Goal: Information Seeking & Learning: Find specific fact

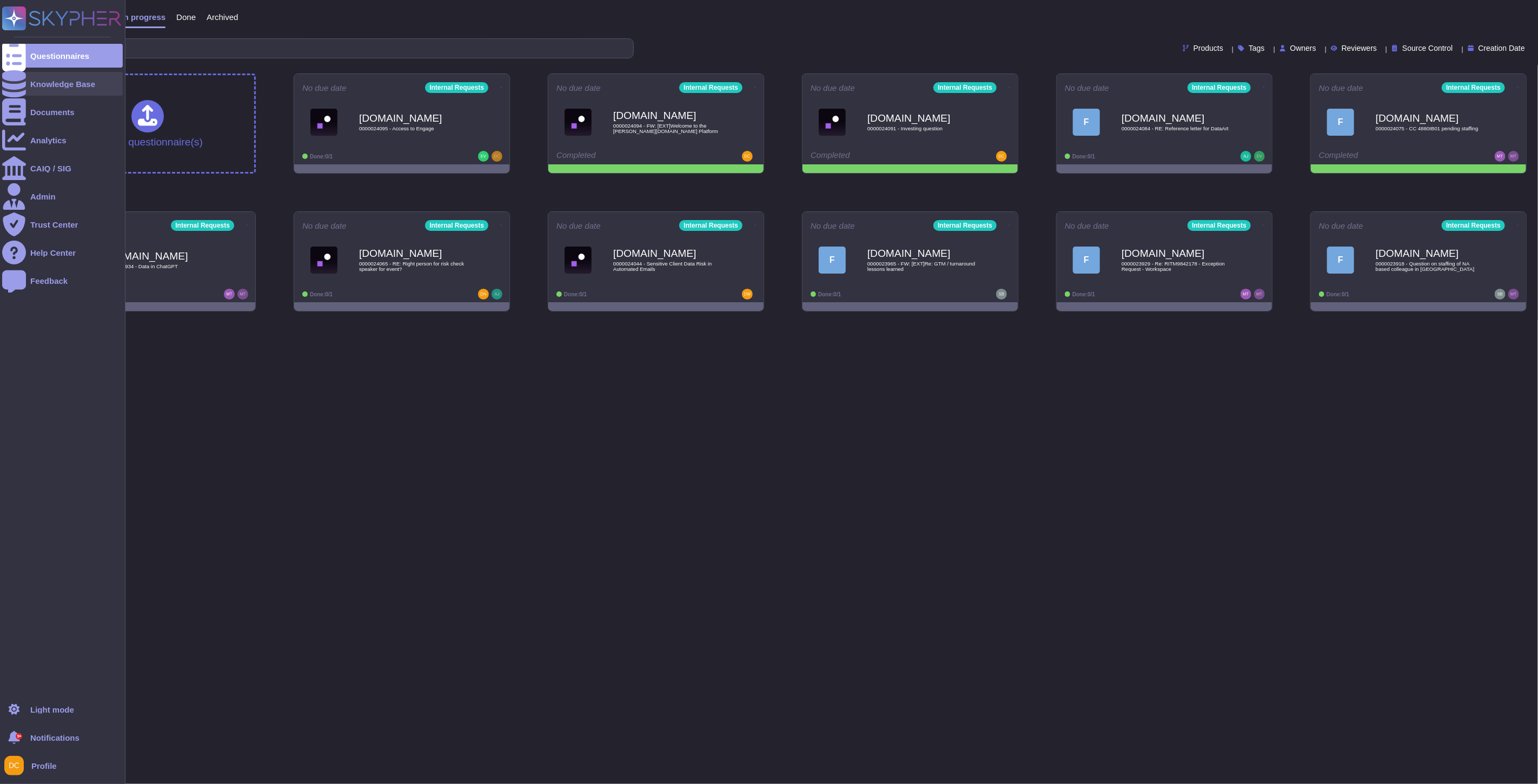
click at [41, 82] on div "Knowledge Base" at bounding box center [62, 84] width 65 height 8
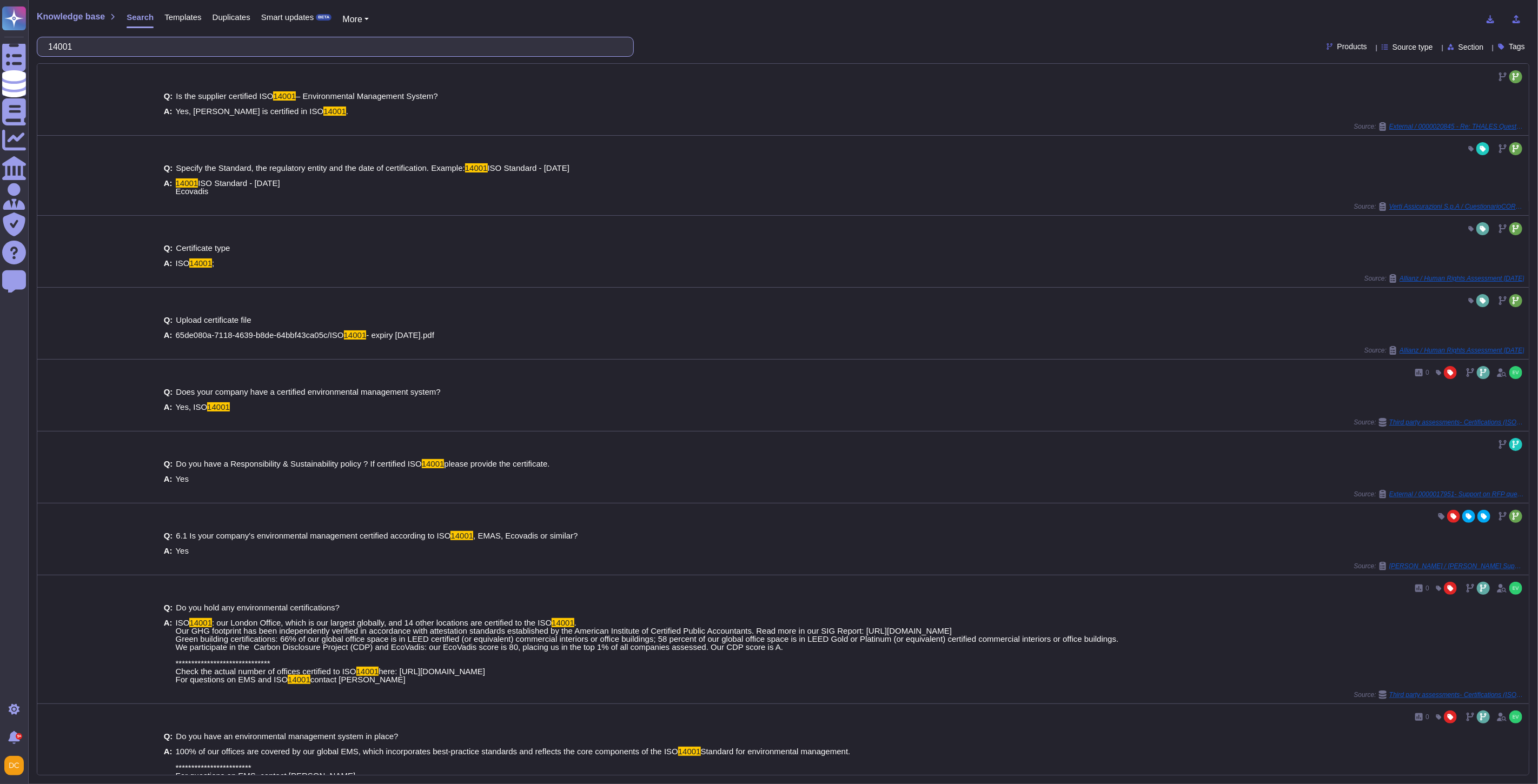
click at [73, 46] on input "14001" at bounding box center [332, 46] width 580 height 19
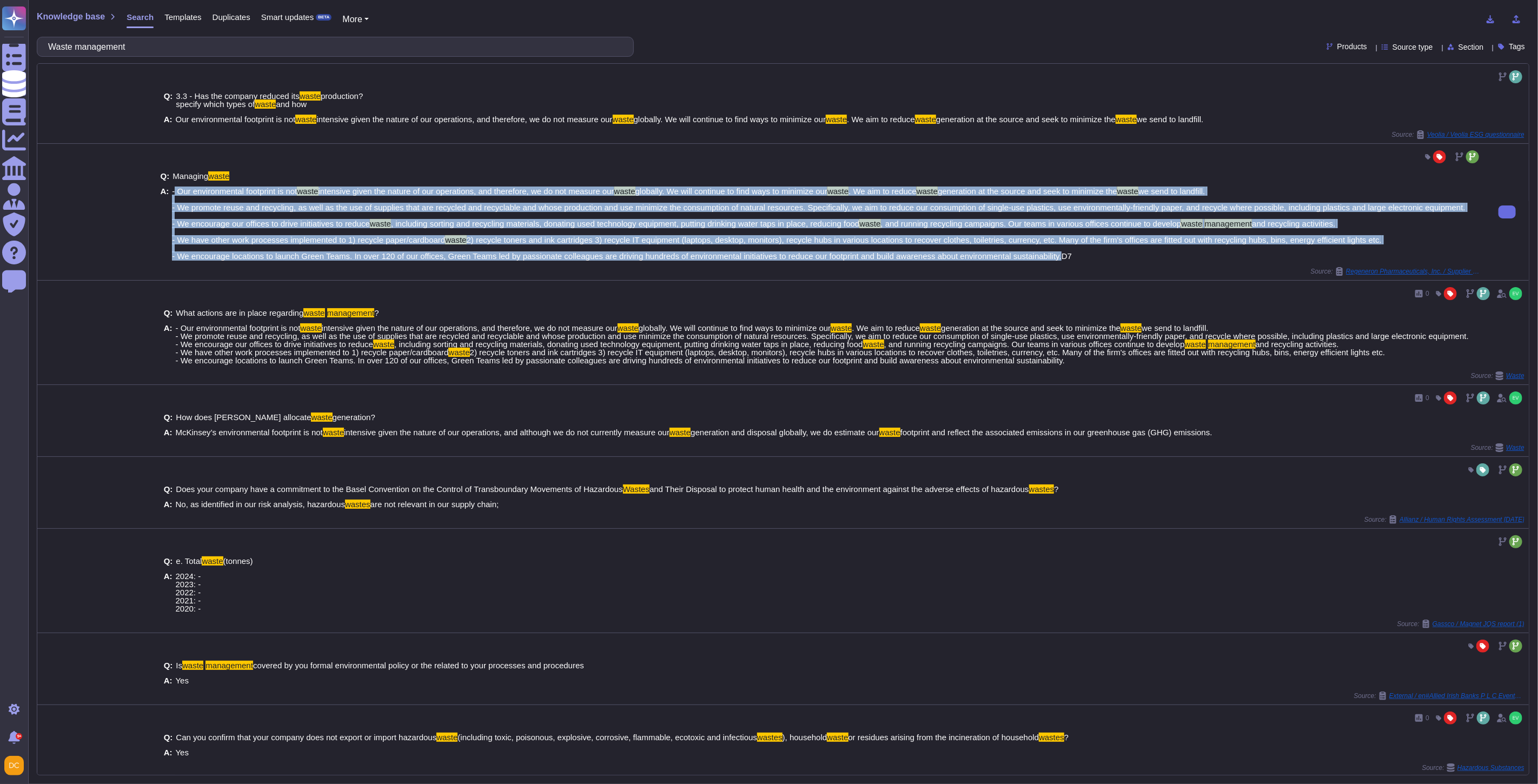
drag, startPoint x: 174, startPoint y: 191, endPoint x: 1055, endPoint y: 261, distance: 883.8
click at [1055, 261] on div "Q: Managing waste A: - Our environmental footprint is not waste intensive given…" at bounding box center [821, 216] width 1320 height 102
copy span "Our environmental footprint is not waste intensive given the nature of our oper…"
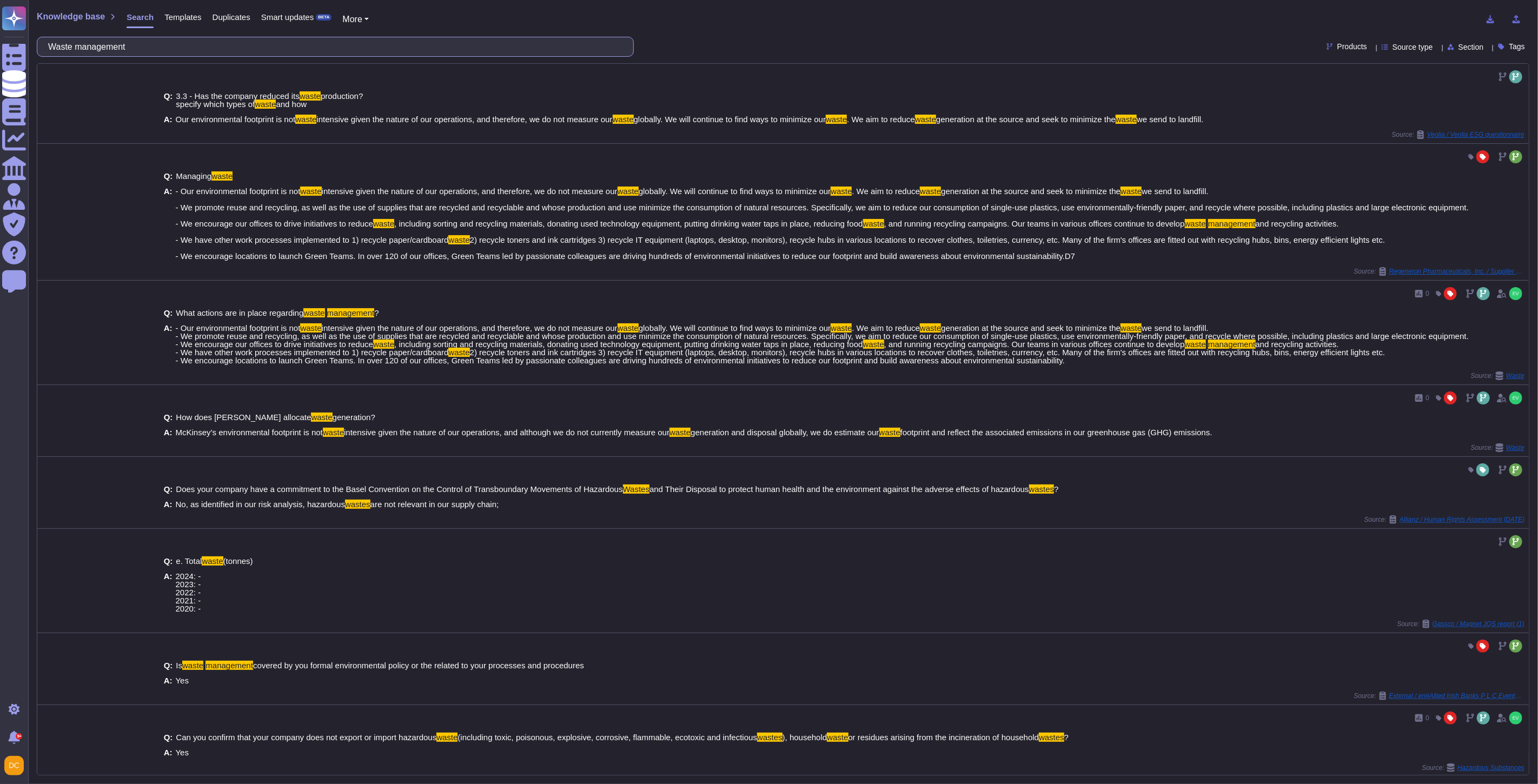
click at [71, 46] on input "Waste management" at bounding box center [332, 46] width 580 height 19
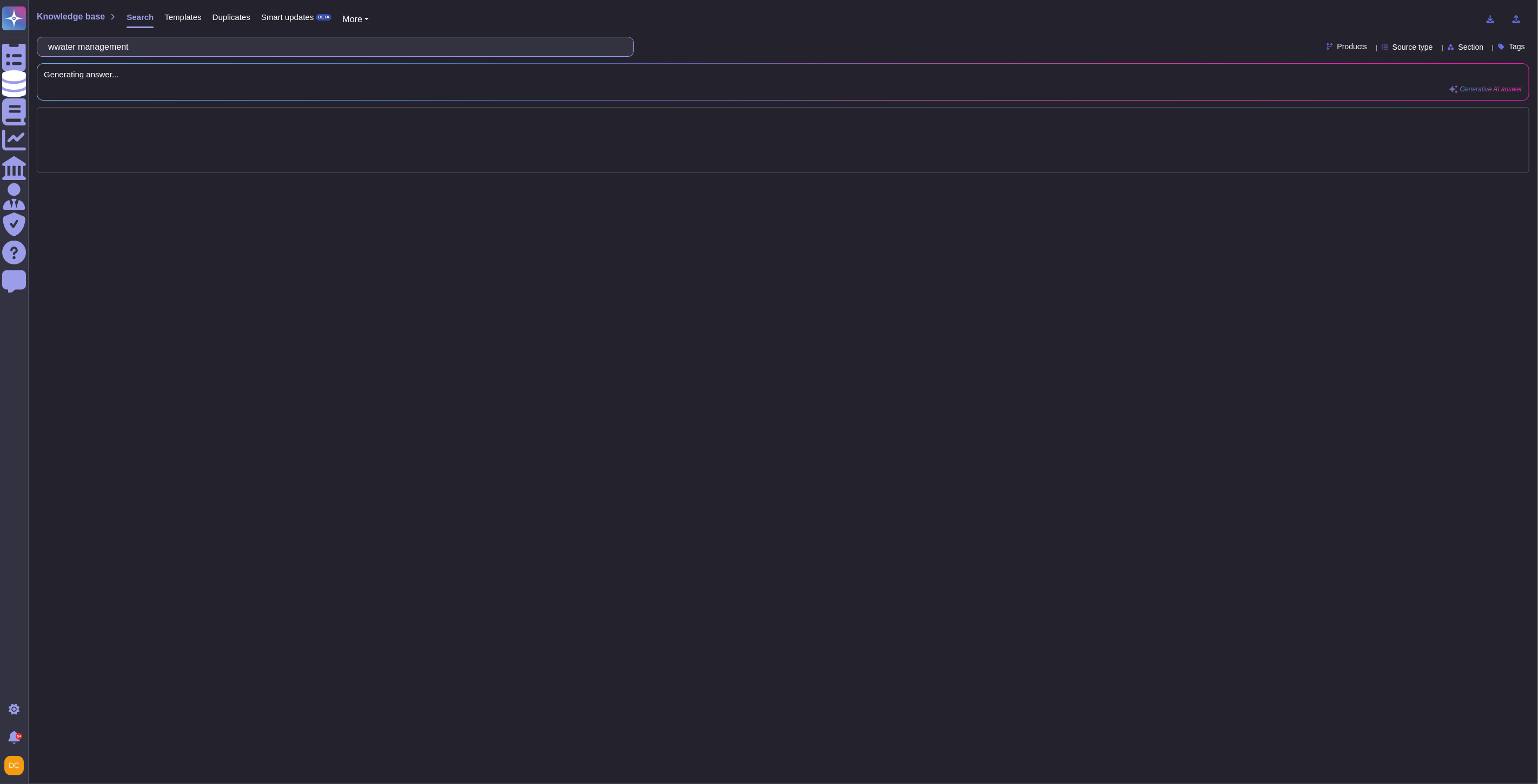
click at [66, 46] on input "wwater management" at bounding box center [332, 46] width 580 height 19
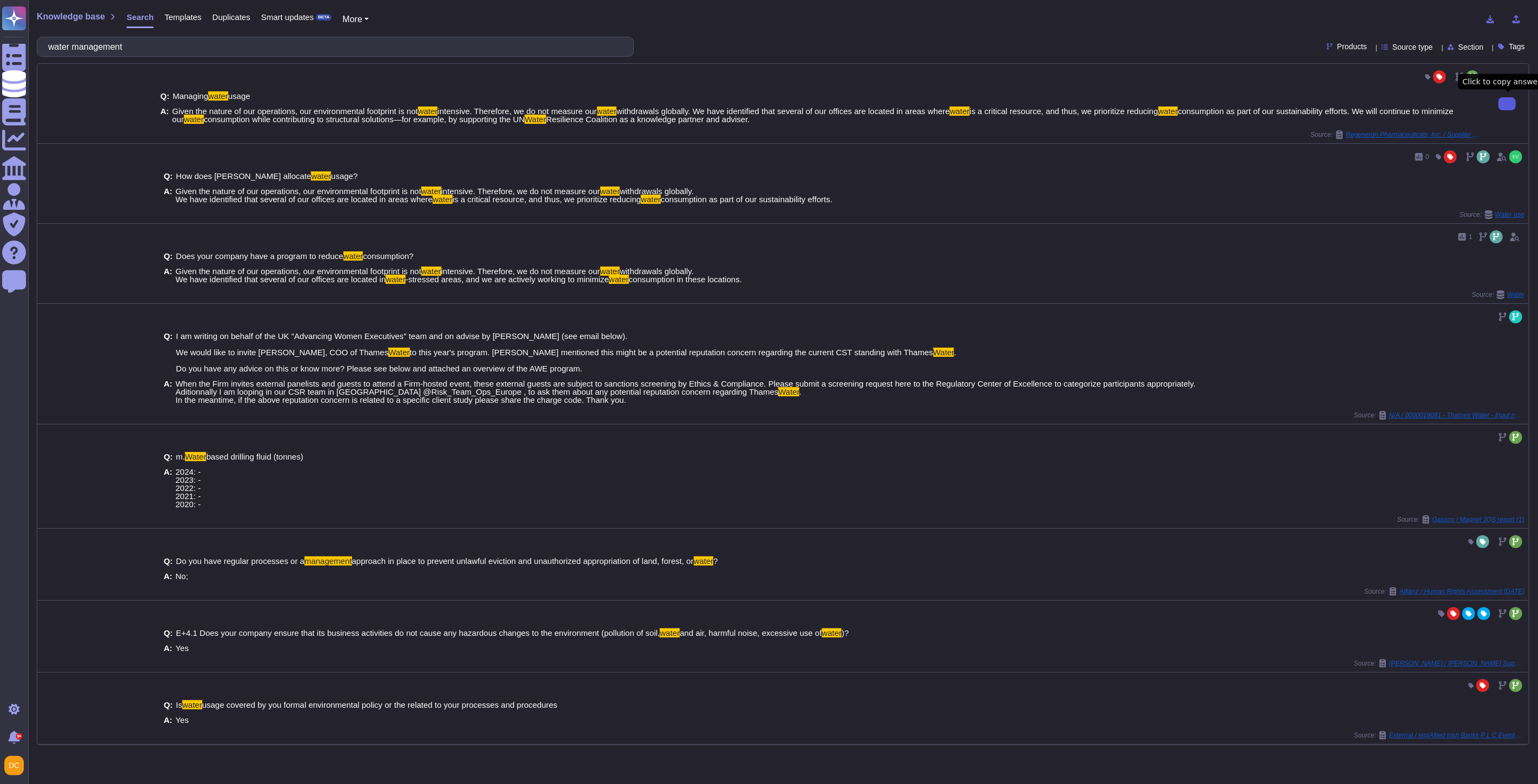
type input "water management"
click at [1507, 104] on icon at bounding box center [1507, 104] width 0 height 0
